Goal: Find specific page/section

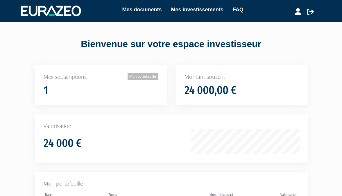
click at [151, 76] on link "Mon portefeuille" at bounding box center [143, 76] width 30 height 6
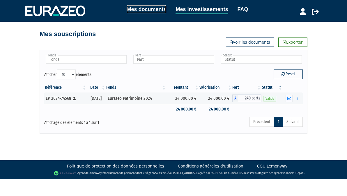
click at [160, 10] on link "Mes documents" at bounding box center [146, 9] width 40 height 8
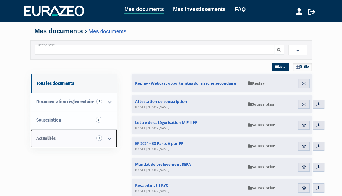
click at [108, 136] on icon at bounding box center [109, 139] width 15 height 18
click at [100, 139] on span "3" at bounding box center [100, 138] width 6 height 6
